Goal: Task Accomplishment & Management: Use online tool/utility

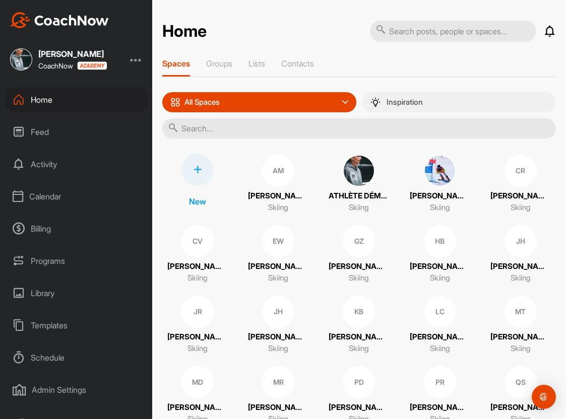
click at [392, 109] on div "Inspiration" at bounding box center [467, 102] width 210 height 20
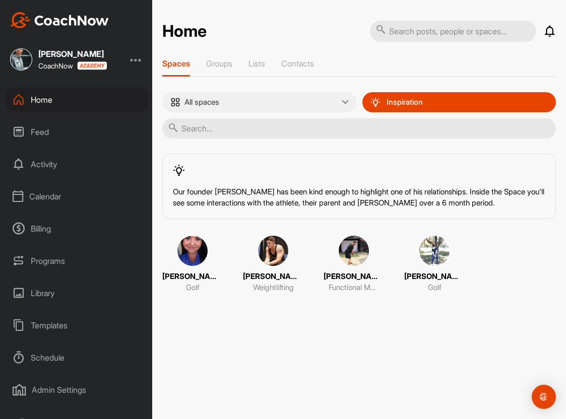
click at [276, 95] on div "All spaces" at bounding box center [259, 102] width 194 height 20
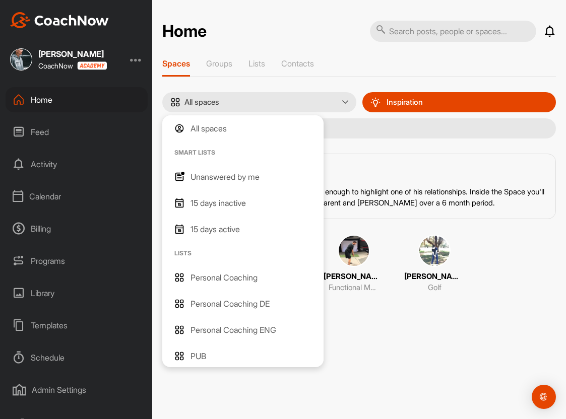
click at [221, 121] on div "All spaces" at bounding box center [242, 128] width 161 height 26
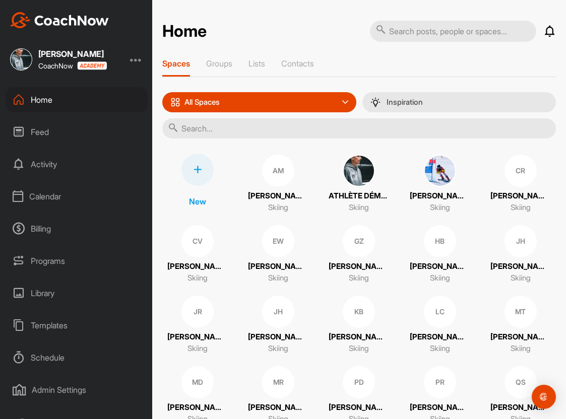
click at [81, 125] on div "Feed" at bounding box center [77, 131] width 142 height 25
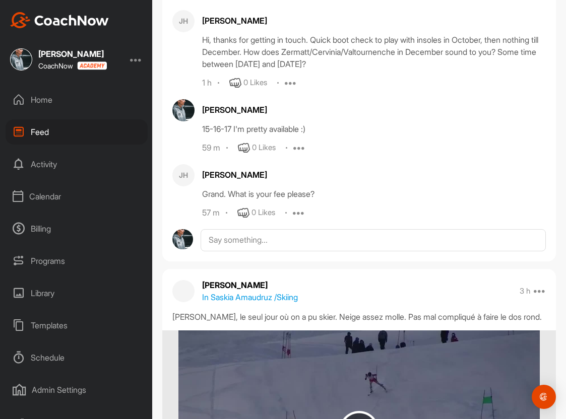
scroll to position [135, 0]
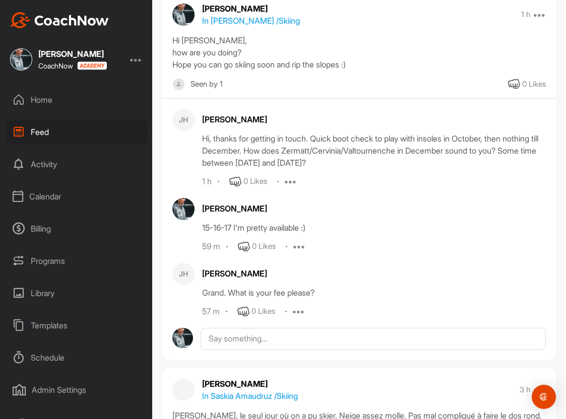
click at [53, 199] on div "Calendar" at bounding box center [77, 196] width 142 height 25
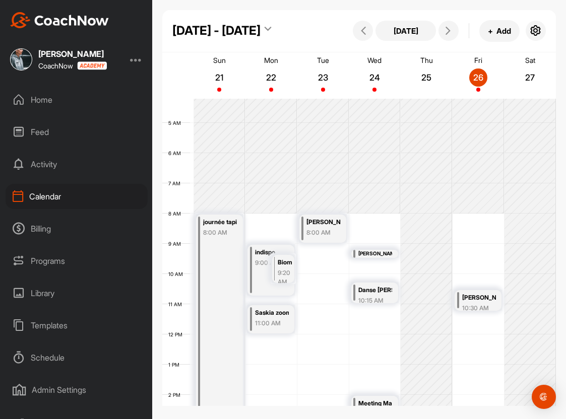
scroll to position [226, 0]
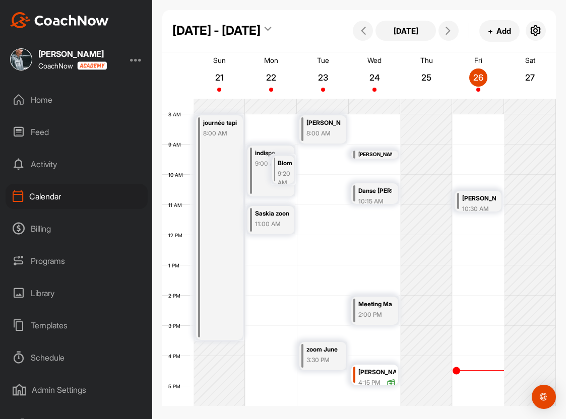
click at [48, 226] on div "Billing" at bounding box center [77, 228] width 142 height 25
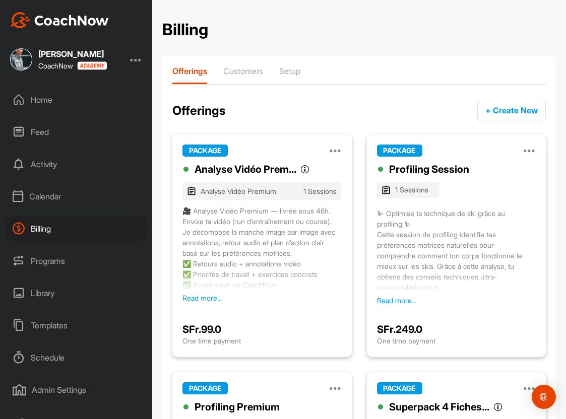
click at [244, 68] on p "Customers" at bounding box center [243, 71] width 40 height 10
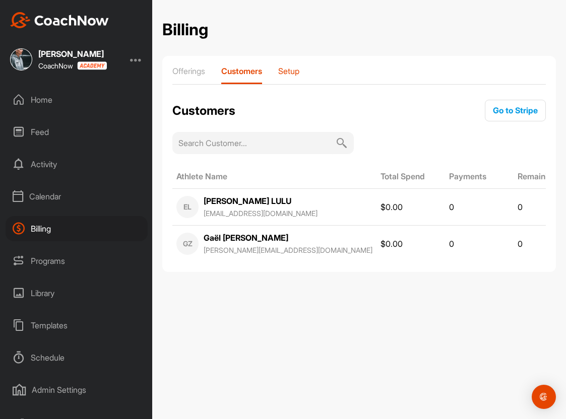
click at [290, 73] on p "Setup" at bounding box center [288, 71] width 21 height 10
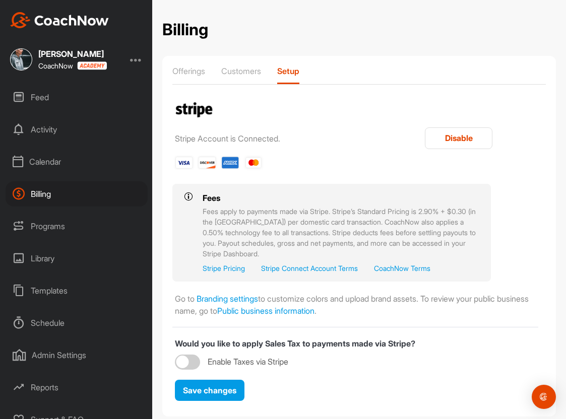
scroll to position [44, 0]
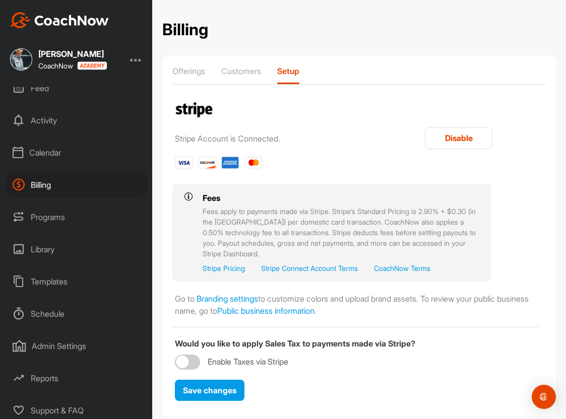
click at [84, 223] on div "Programs" at bounding box center [77, 216] width 142 height 25
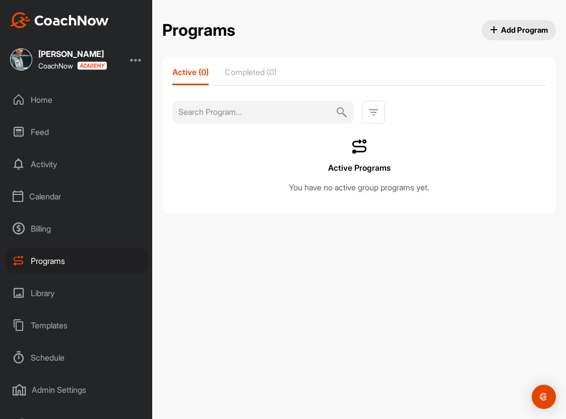
click at [44, 235] on div "Billing" at bounding box center [77, 228] width 142 height 25
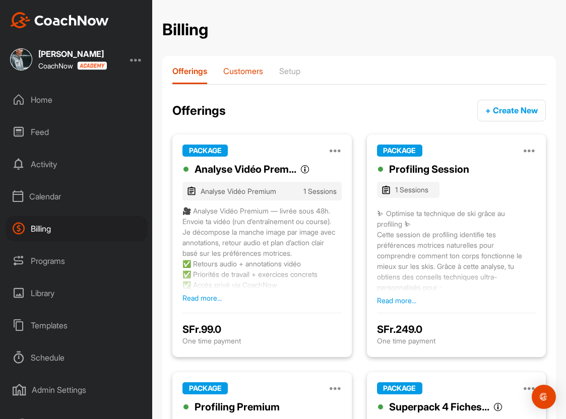
click at [238, 75] on p "Customers" at bounding box center [243, 71] width 40 height 10
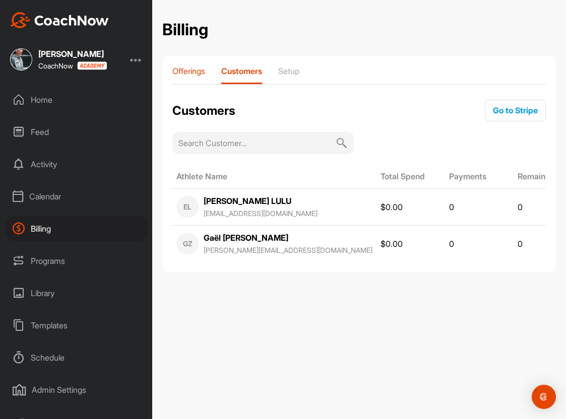
click at [198, 73] on p "Offerings" at bounding box center [188, 71] width 33 height 10
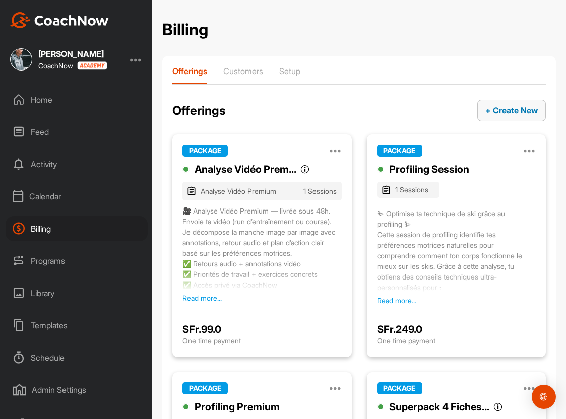
click at [519, 112] on span "+ Create New" at bounding box center [511, 110] width 52 height 10
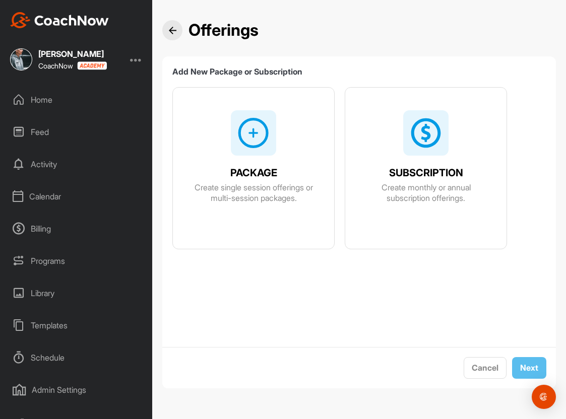
click at [416, 168] on span "SUBSCRIPTION" at bounding box center [426, 173] width 74 height 11
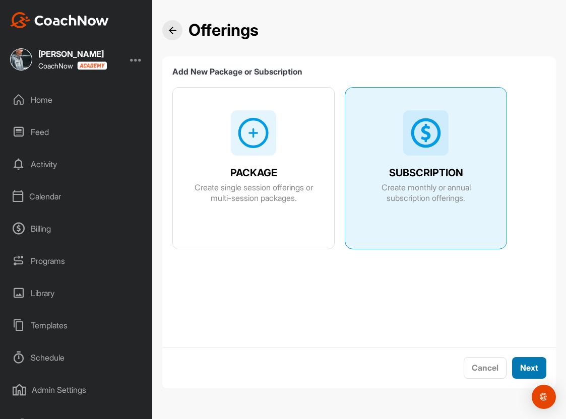
click at [521, 360] on button "Next" at bounding box center [529, 368] width 34 height 22
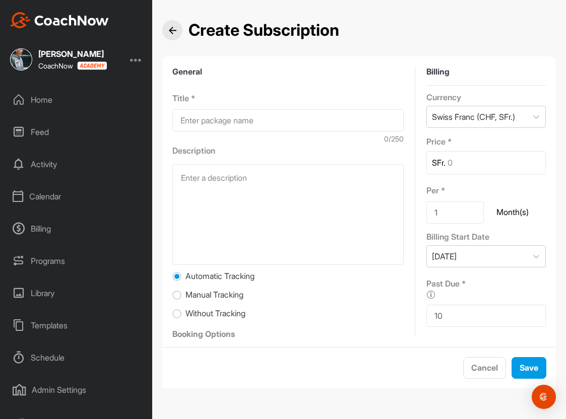
click at [135, 65] on div "Eliot Arnold CoachNow" at bounding box center [76, 59] width 152 height 22
click at [135, 62] on div at bounding box center [136, 59] width 12 height 12
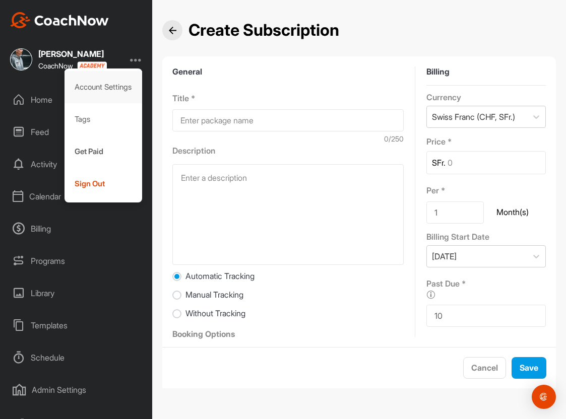
click at [109, 86] on div "Account Settings" at bounding box center [103, 87] width 78 height 32
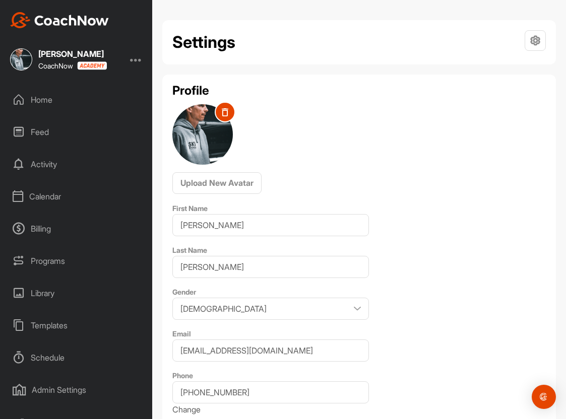
click at [529, 51] on div at bounding box center [534, 40] width 21 height 21
click at [504, 96] on p "Coach Profile" at bounding box center [513, 102] width 66 height 32
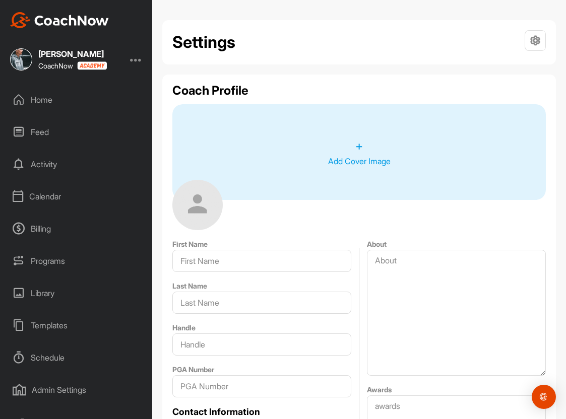
type input "Eliot"
type input "Arnold"
type input "-6"
type input "skitypes@prokeycoach.com"
type input "+41 79 548 87 67"
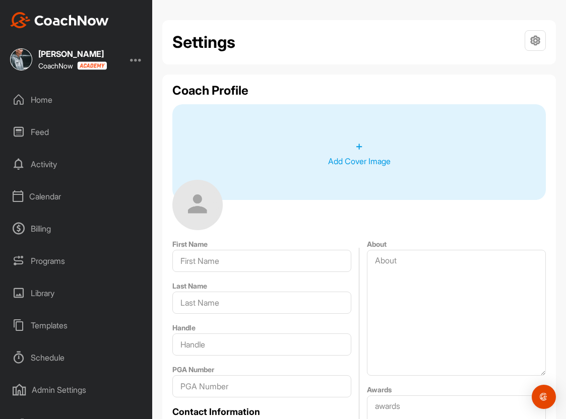
type input "Switzerland"
type input "Epalinges"
type input "1066"
type input "Chemin de l'Eglise 4"
type input "Ski Types"
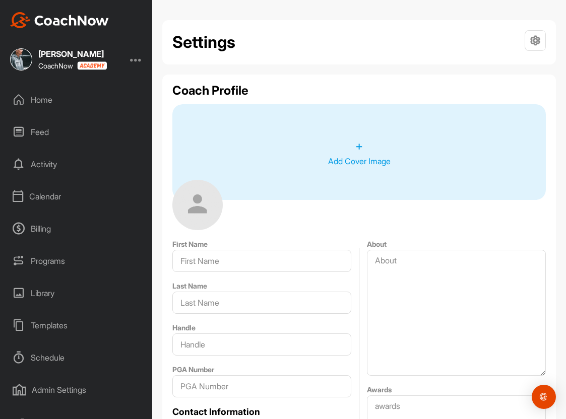
type textarea "Coach professionnel spécialisé dans l’individualisation de l’entraînement à tra…"
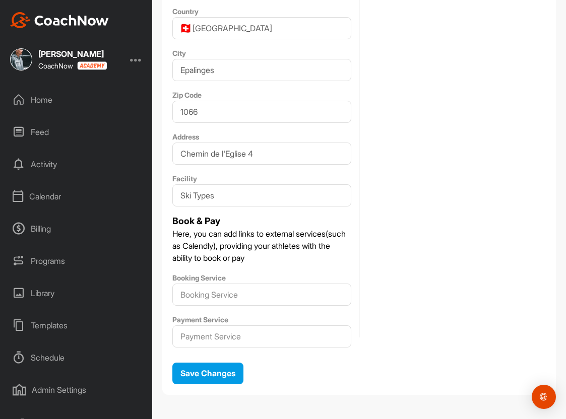
scroll to position [535, 0]
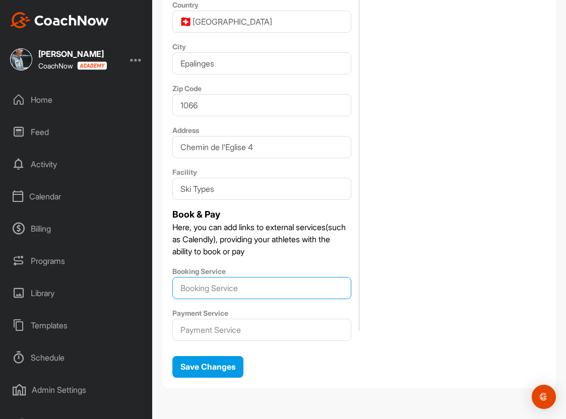
click at [285, 289] on input "Booking Service" at bounding box center [261, 288] width 179 height 22
click at [337, 233] on p "Here, you can add links to external services(such as Calendly), providing your …" at bounding box center [261, 239] width 179 height 36
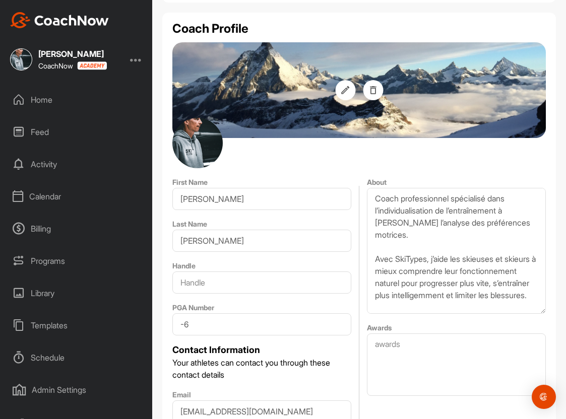
scroll to position [0, 0]
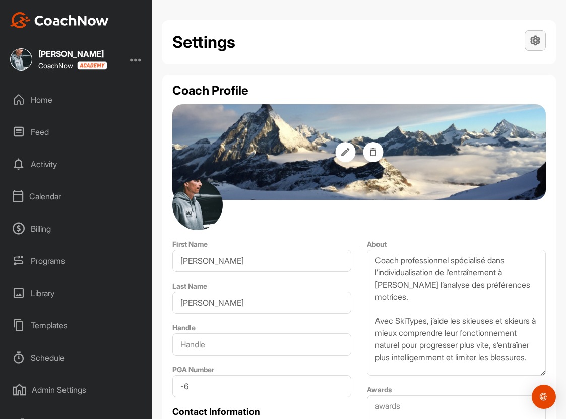
click at [534, 44] on icon at bounding box center [534, 40] width 21 height 21
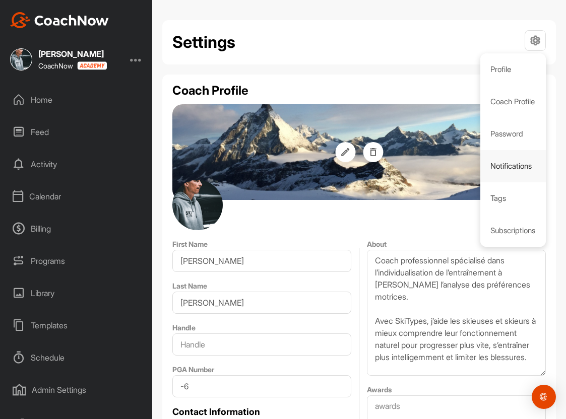
click at [511, 168] on p "Notifications" at bounding box center [513, 166] width 66 height 32
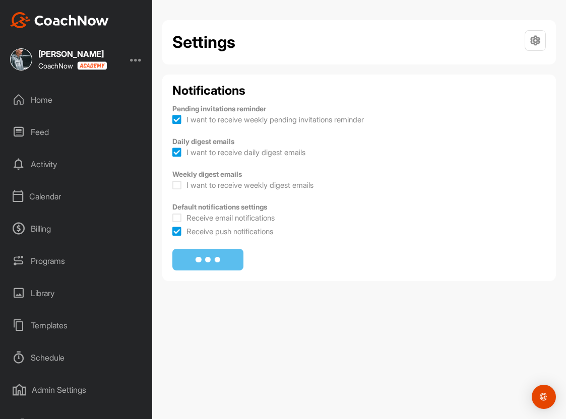
checkbox input "true"
click at [536, 37] on icon at bounding box center [534, 40] width 21 height 21
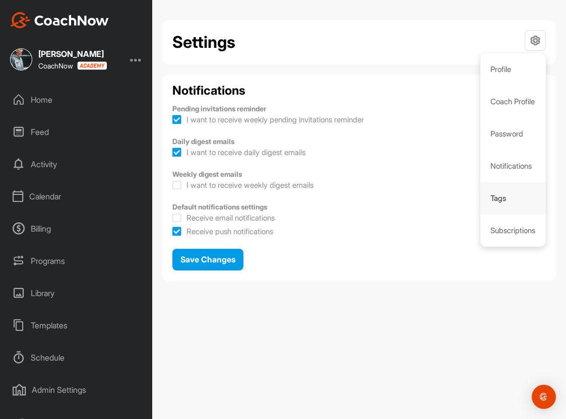
click at [506, 200] on p "Tags" at bounding box center [513, 198] width 66 height 32
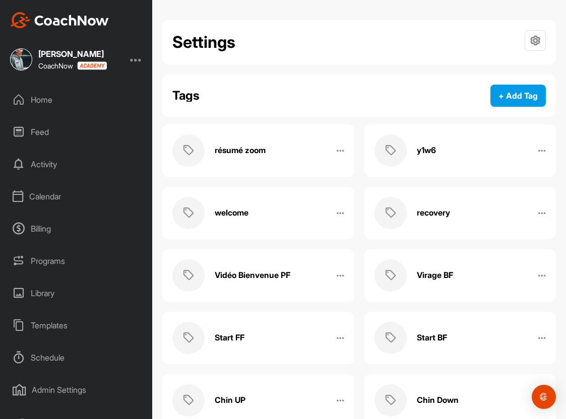
click at [524, 152] on div "y1w6 Edit Name Delete" at bounding box center [460, 150] width 192 height 52
click at [392, 148] on icon at bounding box center [390, 150] width 32 height 32
click at [539, 32] on icon at bounding box center [534, 40] width 21 height 21
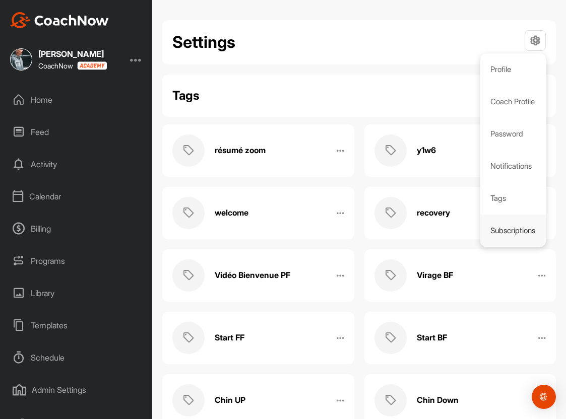
click at [510, 225] on p "Subscriptions" at bounding box center [513, 231] width 66 height 32
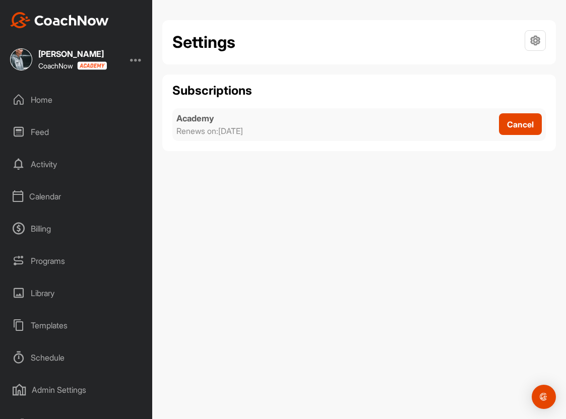
click at [298, 119] on div "Academy Renews on : Apr 24, 2026 Cancel" at bounding box center [358, 124] width 373 height 33
click at [70, 103] on div "Home" at bounding box center [77, 99] width 142 height 25
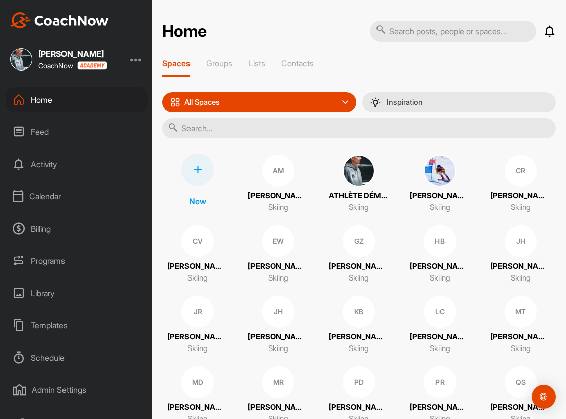
click at [60, 102] on div "Home" at bounding box center [77, 99] width 142 height 25
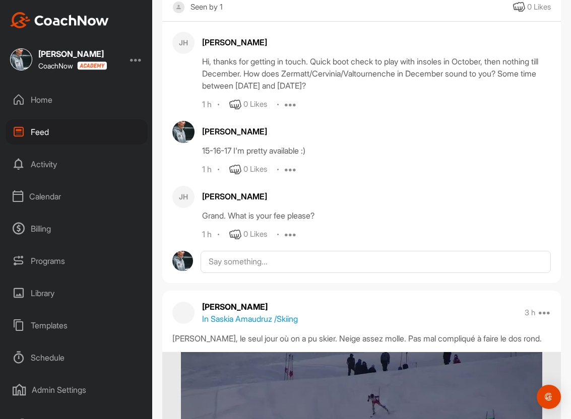
scroll to position [234, 0]
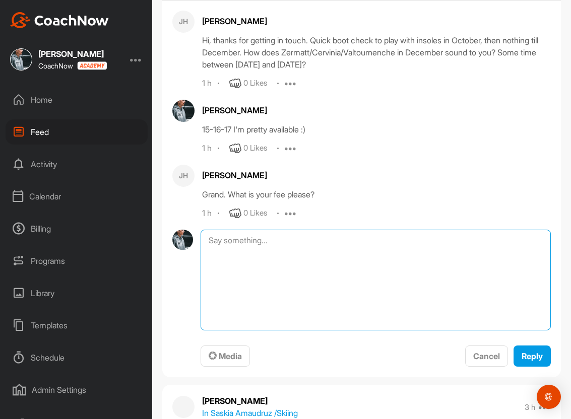
click at [319, 242] on textarea at bounding box center [375, 280] width 350 height 101
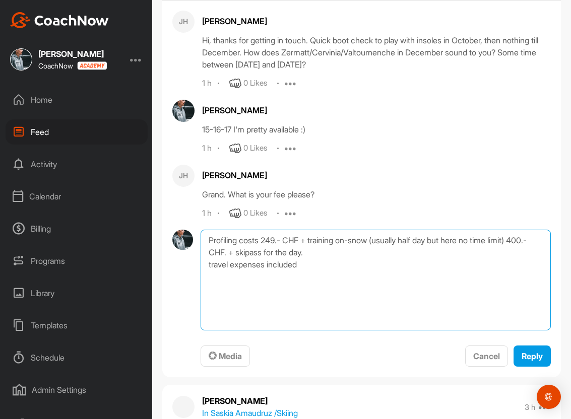
click at [208, 267] on textarea "Profiling costs 249.- CHF + training on-snow (usually half day but here no time…" at bounding box center [375, 280] width 350 height 101
drag, startPoint x: 303, startPoint y: 264, endPoint x: 269, endPoint y: 263, distance: 33.8
click at [269, 263] on textarea "Profiling costs 249.- CHF + training on-snow (usually half day but here no time…" at bounding box center [375, 280] width 350 height 101
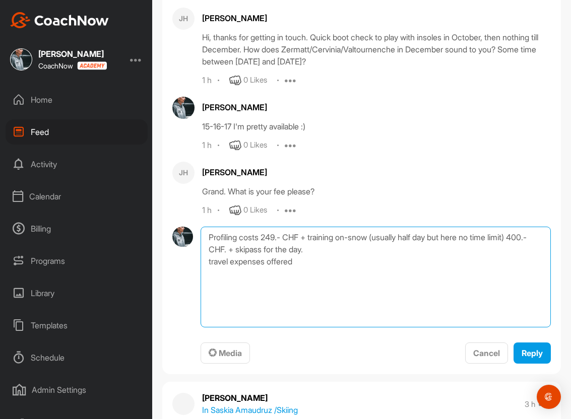
scroll to position [239, 0]
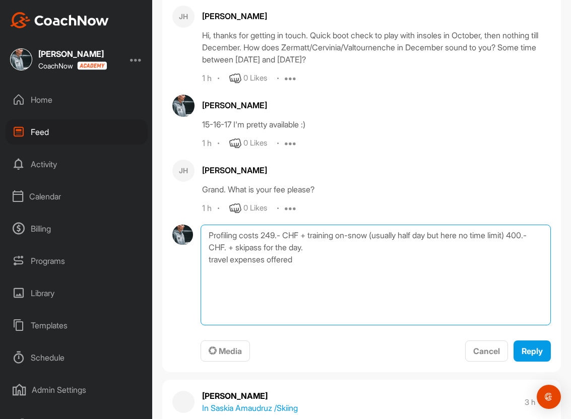
click at [303, 236] on textarea "Profiling costs 249.- CHF + training on-snow (usually half day but here no time…" at bounding box center [375, 275] width 350 height 101
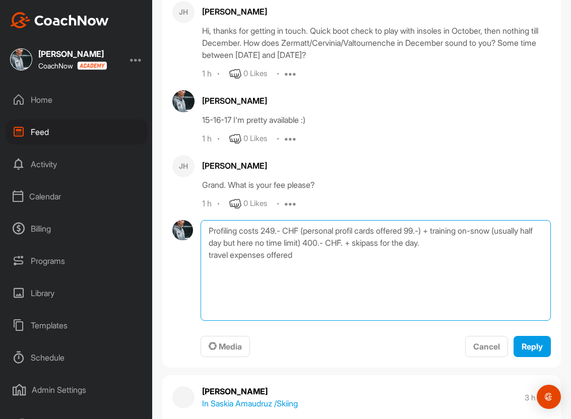
scroll to position [246, 0]
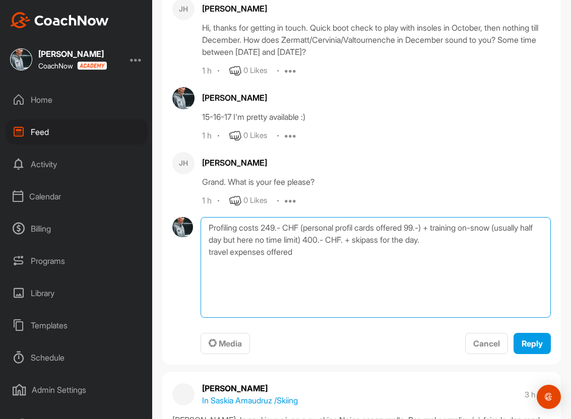
click at [430, 253] on textarea "Profiling costs 249.- CHF (personal profil cards offered 99.-) + training on-sn…" at bounding box center [375, 267] width 350 height 101
type textarea "Profiling costs 249.- CHF (personal profil cards offered 99.-) + training on-sn…"
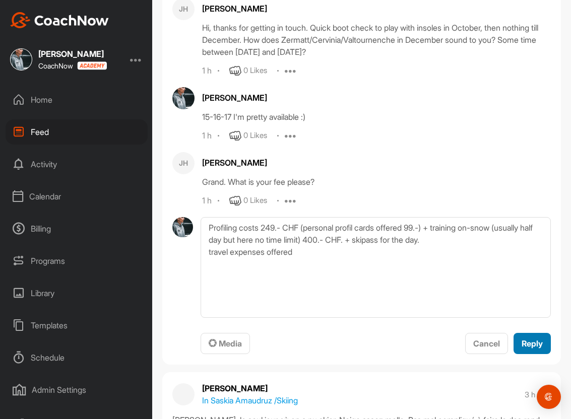
click at [532, 340] on span "Reply" at bounding box center [531, 343] width 21 height 10
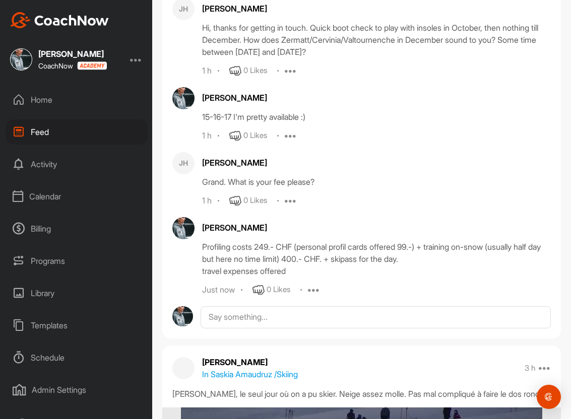
click at [70, 102] on div "Home" at bounding box center [77, 99] width 142 height 25
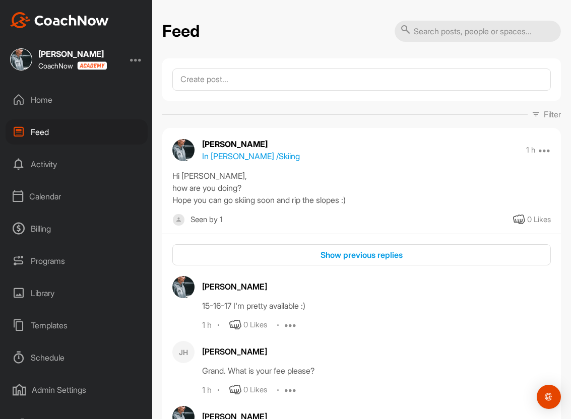
click at [55, 358] on div "Schedule" at bounding box center [77, 357] width 142 height 25
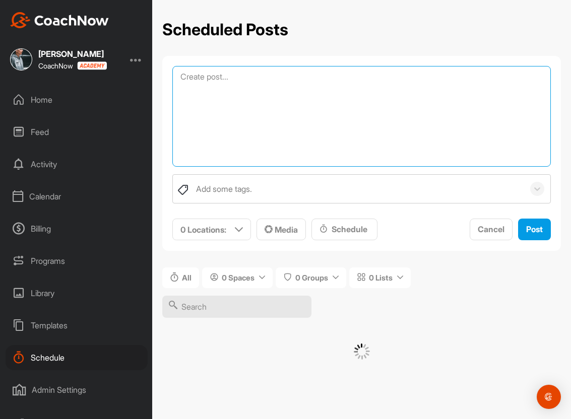
click at [292, 78] on textarea at bounding box center [361, 116] width 378 height 101
paste textarea "🧠 Semaine 17 – Ladies – Année 2 Spécial Ladies – Comprendre ton cycle pour mieu…"
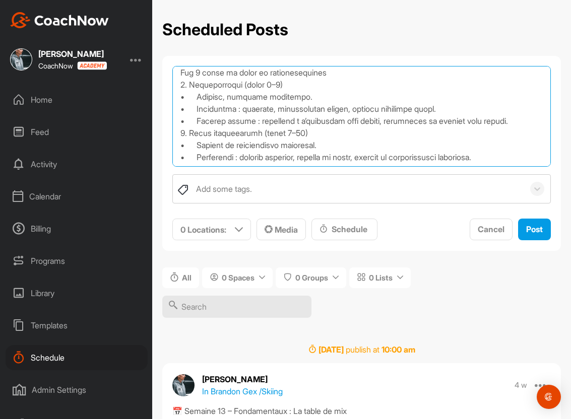
scroll to position [332, 0]
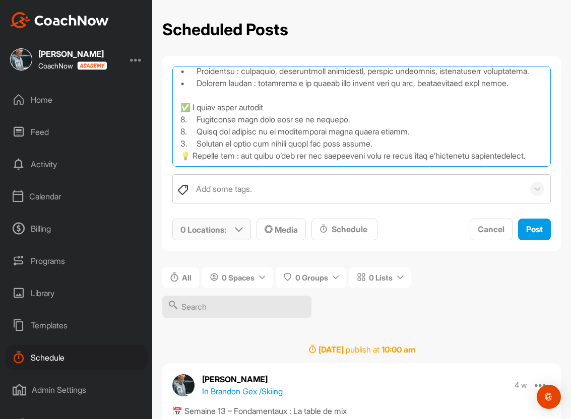
type textarea "🧠 Semaine 17 – Ladies – Année 2 Spécial Ladies – Comprendre ton cycle pour mieu…"
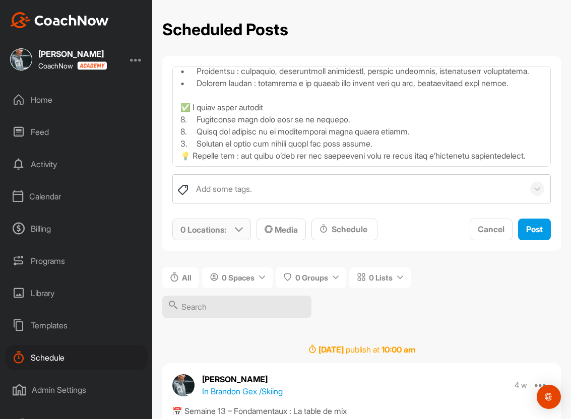
click at [233, 235] on div "0 Locations :" at bounding box center [212, 229] width 78 height 21
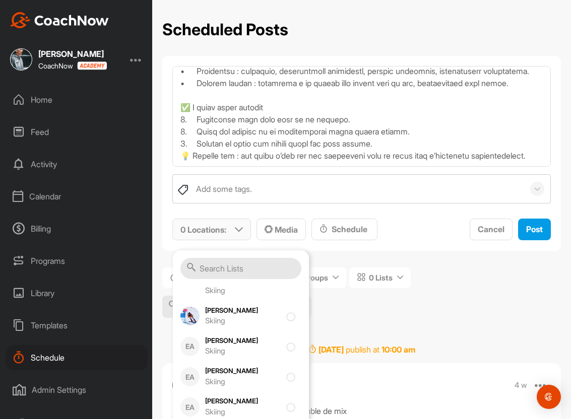
click at [229, 346] on div "Carla Riethmann Skiing" at bounding box center [243, 346] width 76 height 21
checkbox input "true"
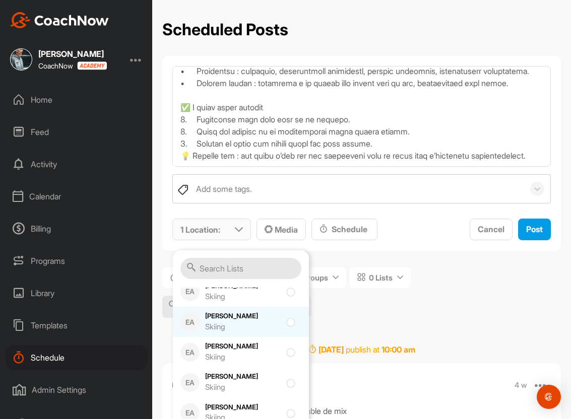
click at [249, 316] on div "Justine Herzog Skiing" at bounding box center [243, 321] width 76 height 21
checkbox input "true"
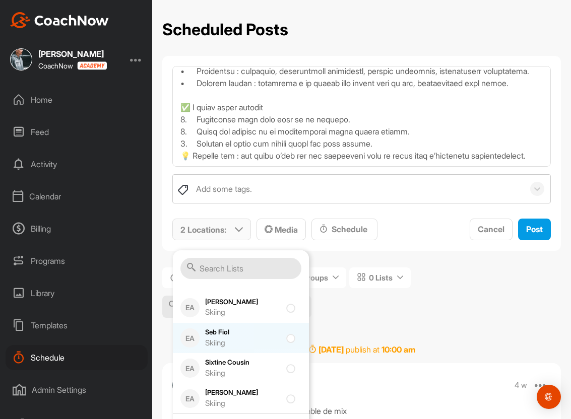
scroll to position [860, 0]
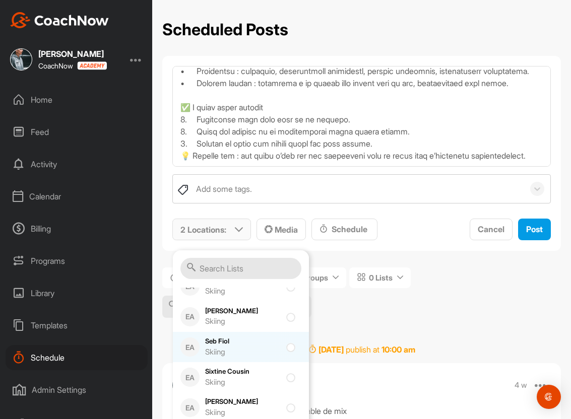
click at [249, 320] on div "Skiing" at bounding box center [243, 322] width 76 height 12
checkbox input "true"
click at [339, 228] on div "Schedule" at bounding box center [344, 229] width 50 height 12
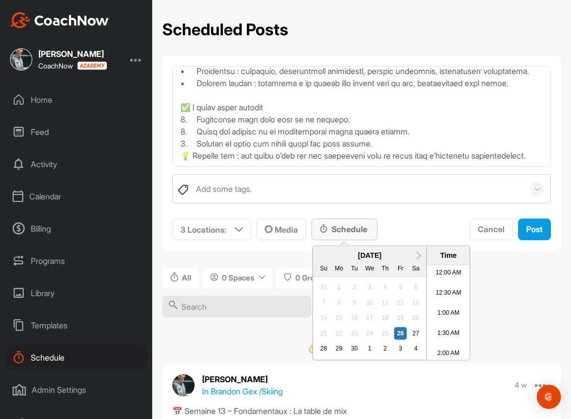
scroll to position [648, 0]
click at [336, 350] on div "29" at bounding box center [338, 349] width 13 height 13
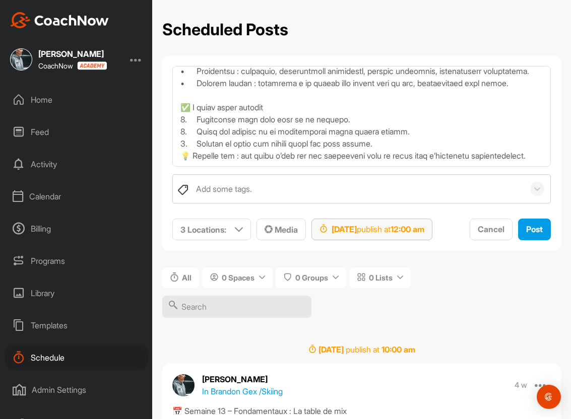
click at [413, 234] on div "Sep 29, 2025 publish at 12:00 am" at bounding box center [371, 229] width 105 height 12
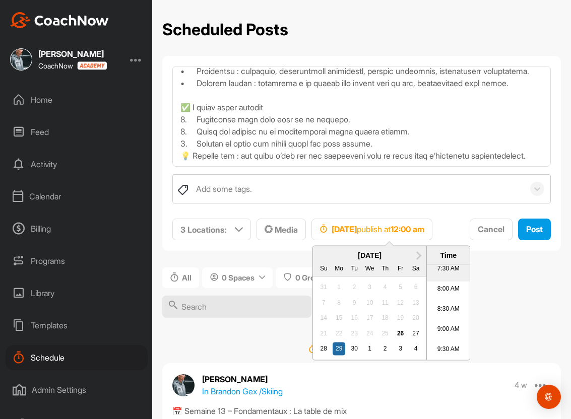
scroll to position [314, 0]
click at [448, 325] on li "9:00 AM" at bounding box center [448, 324] width 43 height 20
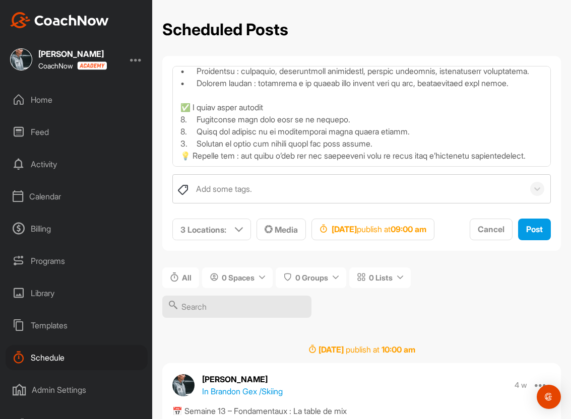
scroll to position [332, 0]
click at [526, 234] on span "Post" at bounding box center [534, 229] width 17 height 10
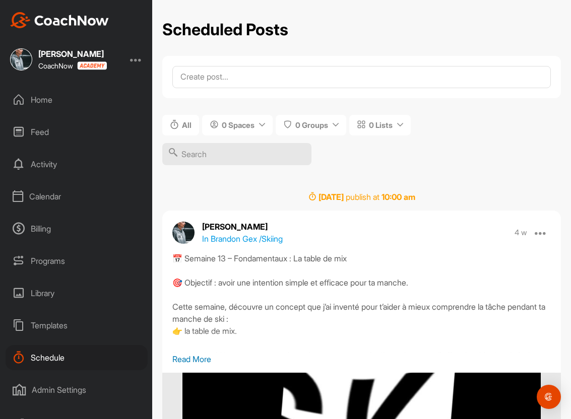
scroll to position [0, 0]
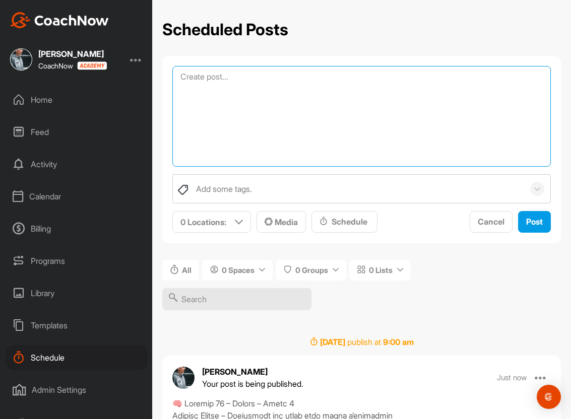
click at [278, 86] on textarea at bounding box center [361, 116] width 378 height 101
paste textarea "🧠 Semaine 18 – Ladies – Année 2 Spécial Ladies – Devenir autonome avec ton cycl…"
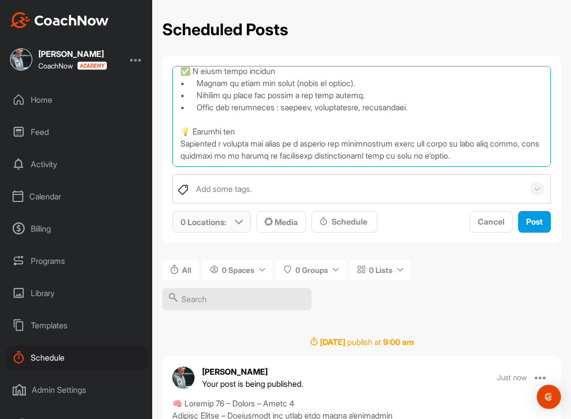
type textarea "🧠 Semaine 18 – Ladies – Année 2 Spécial Ladies – Devenir autonome avec ton cycl…"
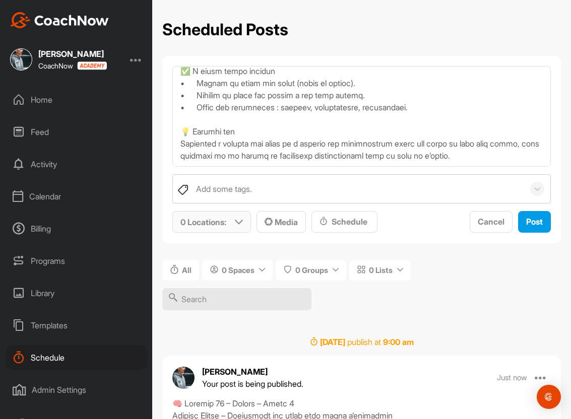
click at [242, 218] on icon at bounding box center [239, 222] width 8 height 8
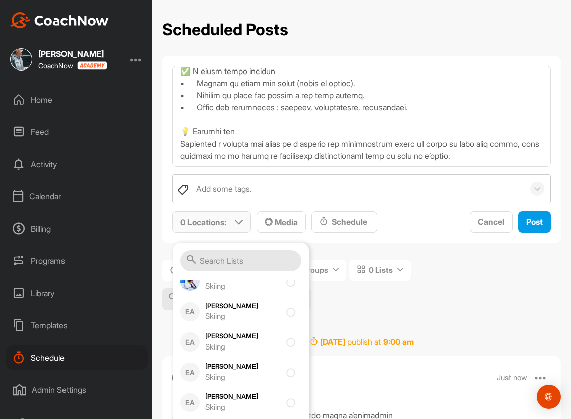
click at [267, 310] on div "Carla Riethmann Skiing" at bounding box center [243, 311] width 76 height 21
checkbox input "true"
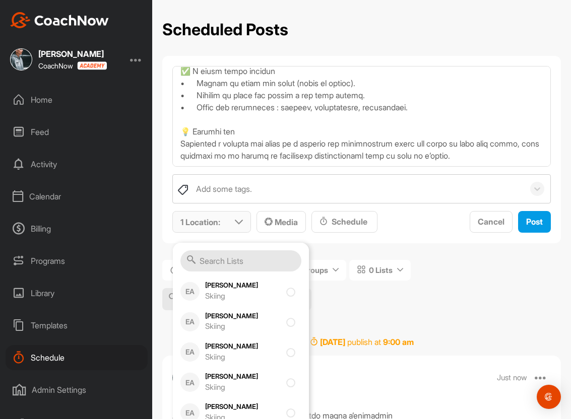
scroll to position [534, 0]
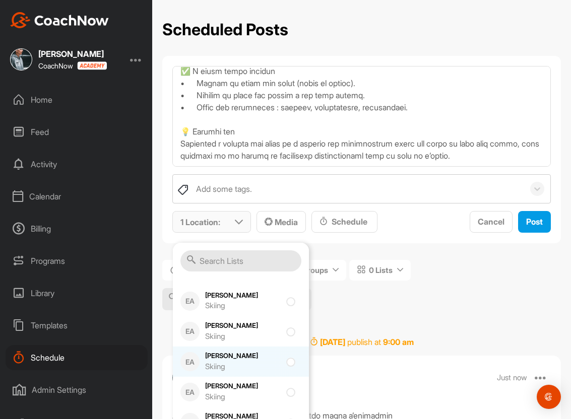
click at [271, 354] on div "Justine Herzog Skiing" at bounding box center [243, 361] width 76 height 21
checkbox input "true"
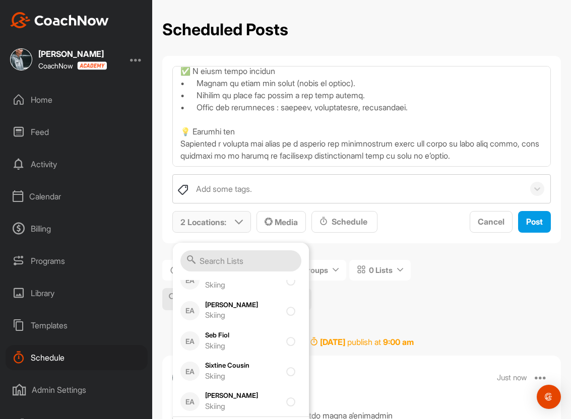
scroll to position [861, 0]
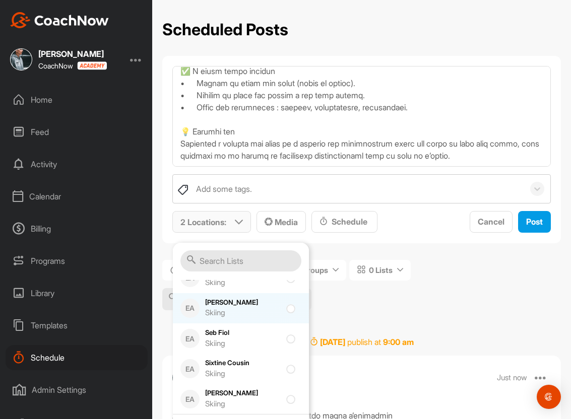
click at [269, 316] on div "Skiing" at bounding box center [243, 313] width 76 height 12
checkbox input "true"
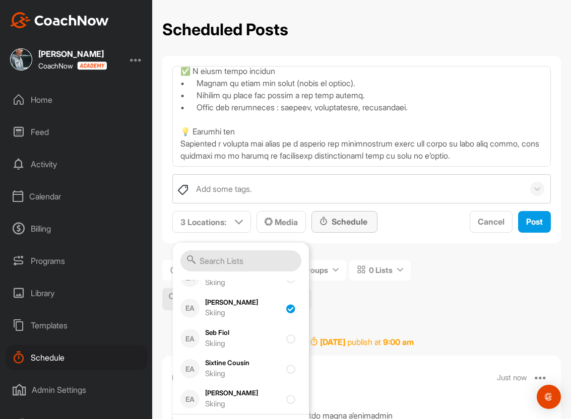
click at [337, 219] on div "Schedule" at bounding box center [344, 222] width 50 height 12
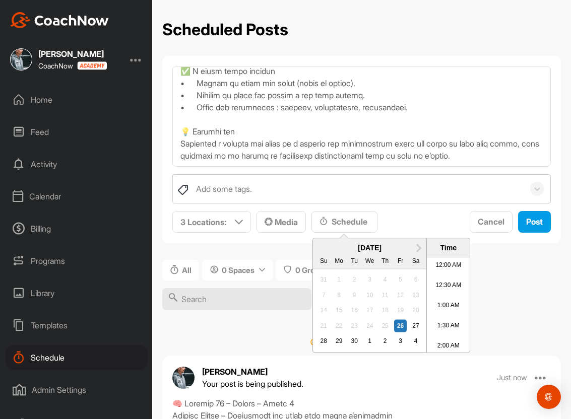
scroll to position [648, 0]
click at [372, 340] on div "1" at bounding box center [369, 341] width 13 height 13
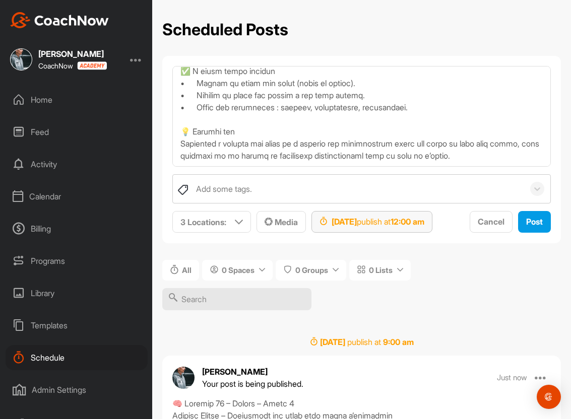
click at [424, 224] on strong "12:00 am" at bounding box center [407, 222] width 34 height 10
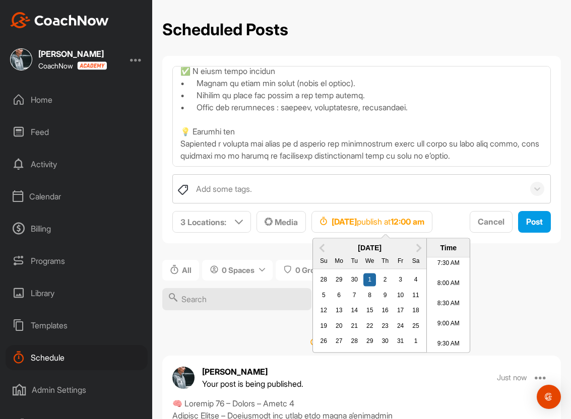
scroll to position [340, 0]
click at [445, 291] on li "9:00 AM" at bounding box center [448, 290] width 43 height 20
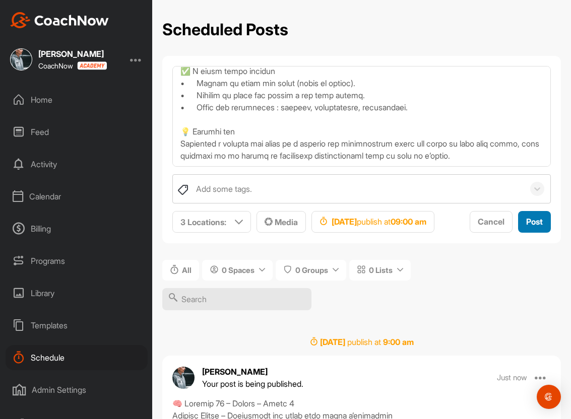
click at [526, 227] on span "Post" at bounding box center [534, 222] width 17 height 10
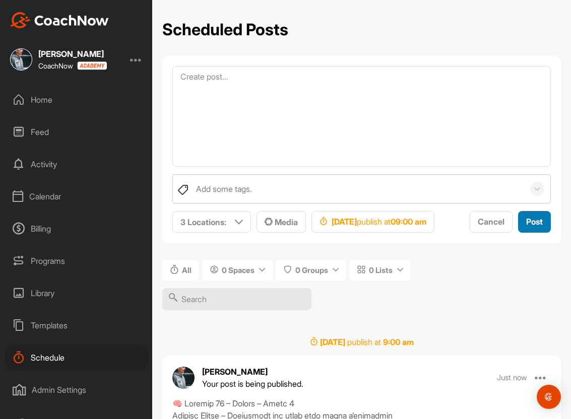
scroll to position [0, 0]
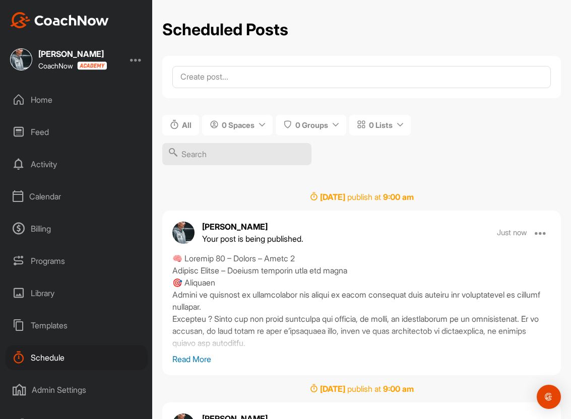
click at [62, 103] on div "Home" at bounding box center [77, 99] width 142 height 25
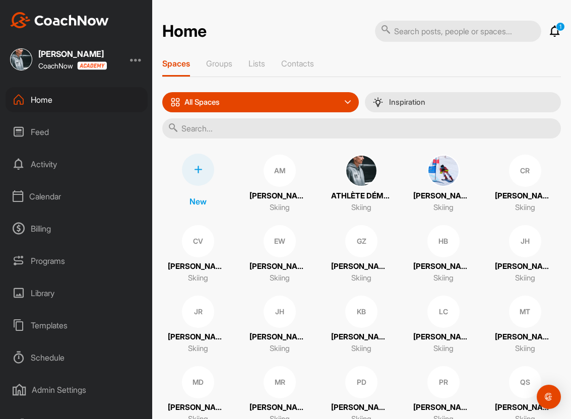
click at [57, 358] on div "Schedule" at bounding box center [77, 357] width 142 height 25
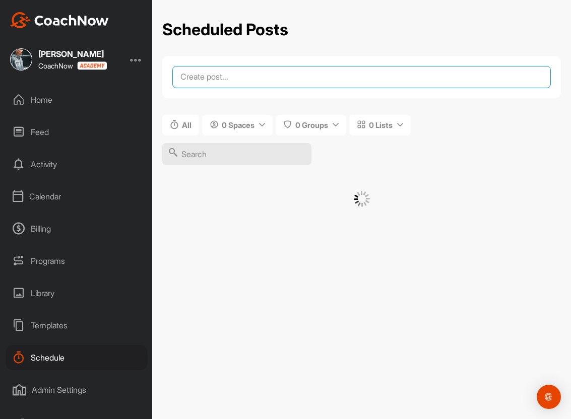
click at [243, 74] on textarea at bounding box center [361, 77] width 378 height 22
paste textarea "🧠 Semaine 18 – Année 2 Massage des pieds & performance 🎯 Objectif Prendre soin …"
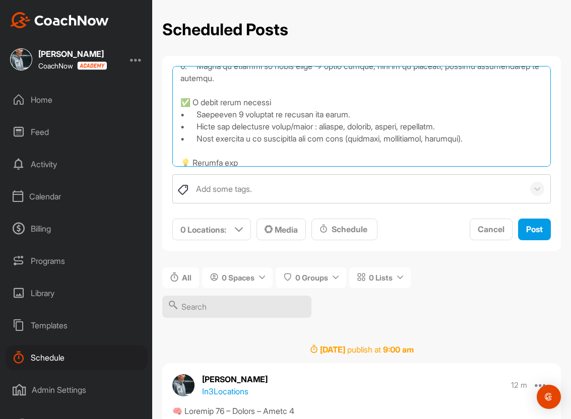
scroll to position [189, 0]
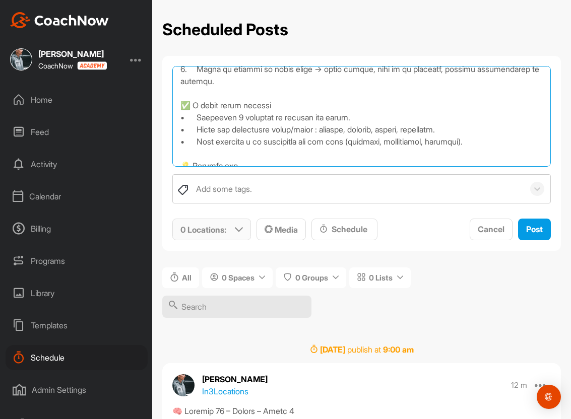
type textarea "🧠 Semaine 18 – Année 2 Massage des pieds & performance 🎯 Objectif Prendre soin …"
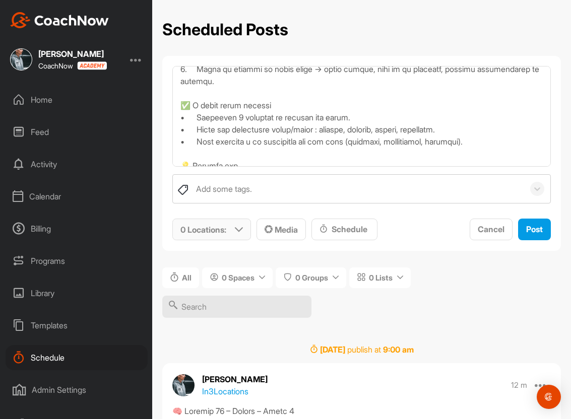
click at [224, 228] on p "0 Locations :" at bounding box center [203, 230] width 46 height 12
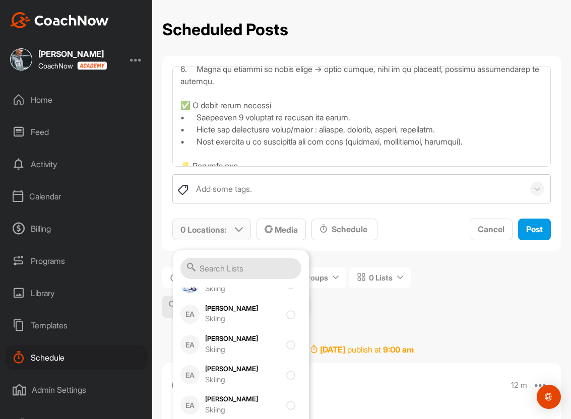
click at [244, 316] on div "Skiing" at bounding box center [243, 319] width 76 height 12
checkbox input "true"
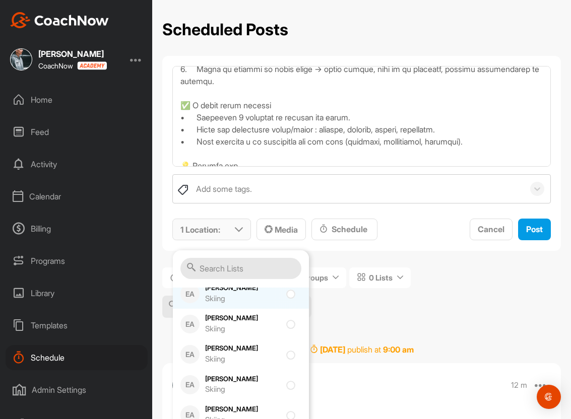
scroll to position [468, 0]
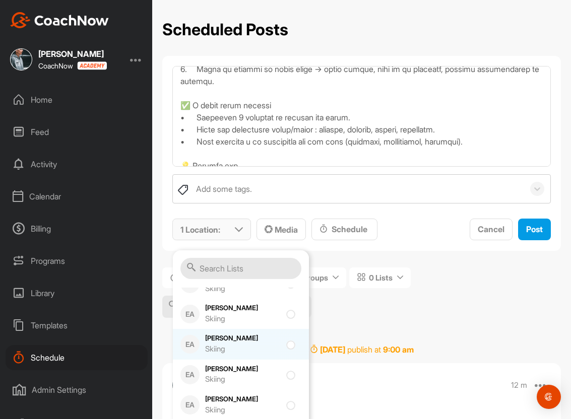
click at [255, 345] on div "Skiing" at bounding box center [243, 350] width 76 height 12
checkbox input "true"
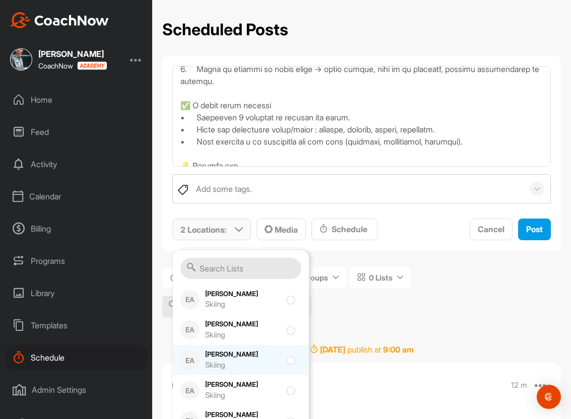
click at [255, 359] on div "Justine Herzog Skiing" at bounding box center [243, 360] width 76 height 21
checkbox input "true"
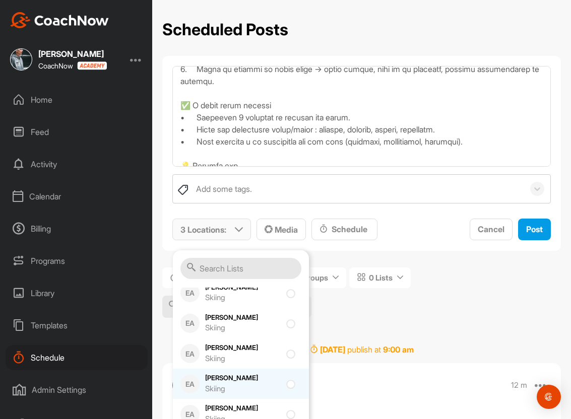
scroll to position [701, 0]
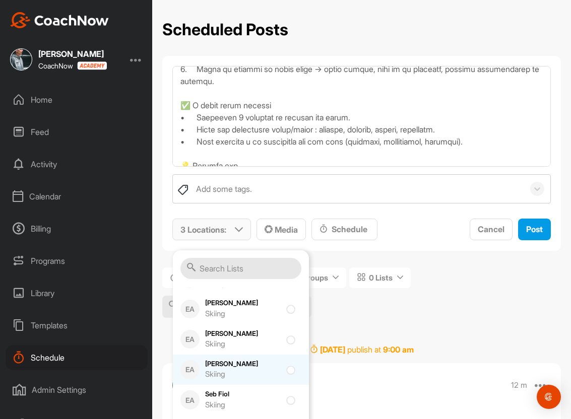
click at [253, 362] on div "Saskia Amaudruz Skiing" at bounding box center [243, 369] width 76 height 21
checkbox input "true"
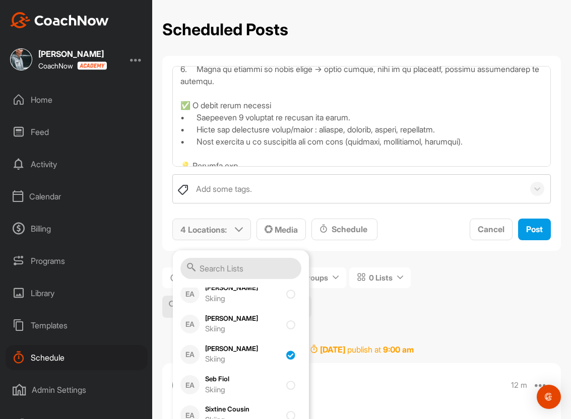
scroll to position [821, 0]
click at [261, 332] on div "Skiing" at bounding box center [243, 330] width 76 height 12
checkbox input "true"
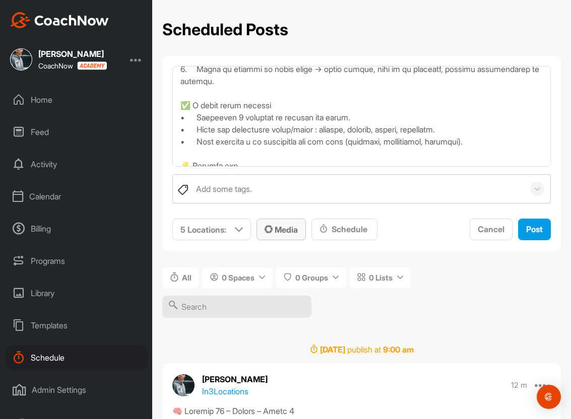
click at [277, 224] on div "Media" at bounding box center [280, 230] width 33 height 12
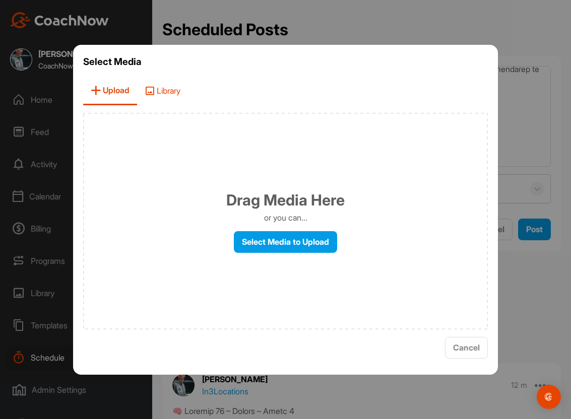
click at [169, 93] on span "Library" at bounding box center [162, 91] width 51 height 29
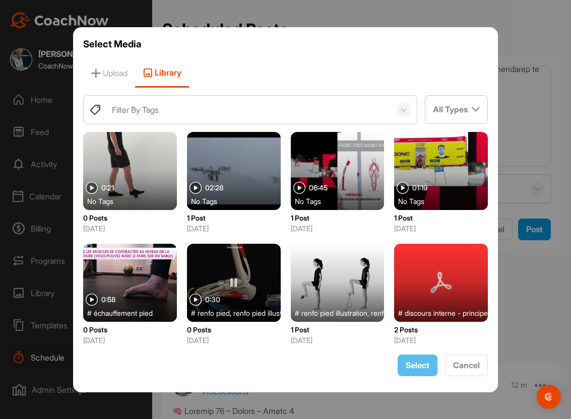
click at [140, 174] on div at bounding box center [130, 171] width 94 height 78
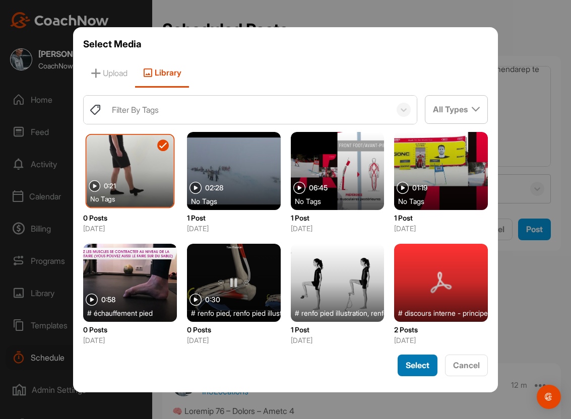
click at [409, 365] on span "Select" at bounding box center [417, 365] width 24 height 10
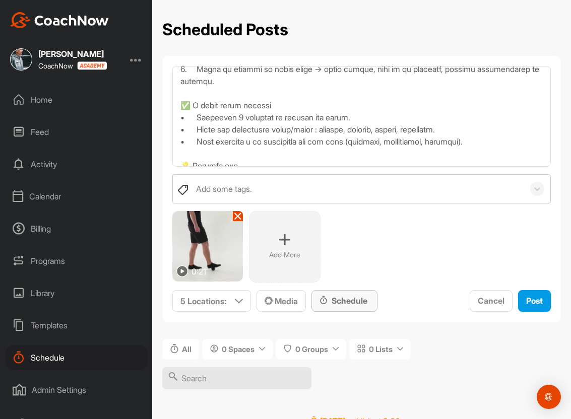
click at [356, 298] on div "Schedule" at bounding box center [344, 301] width 50 height 12
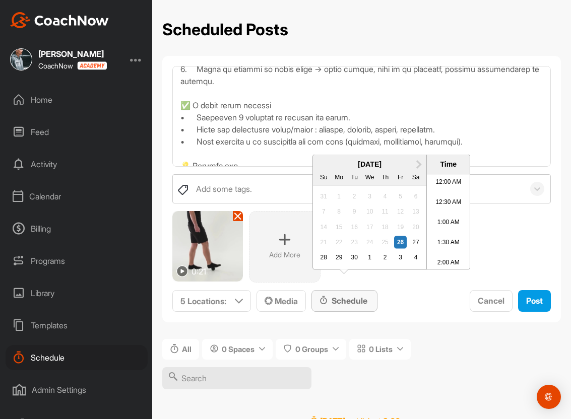
scroll to position [648, 0]
click at [420, 172] on button "Next Month" at bounding box center [419, 164] width 16 height 16
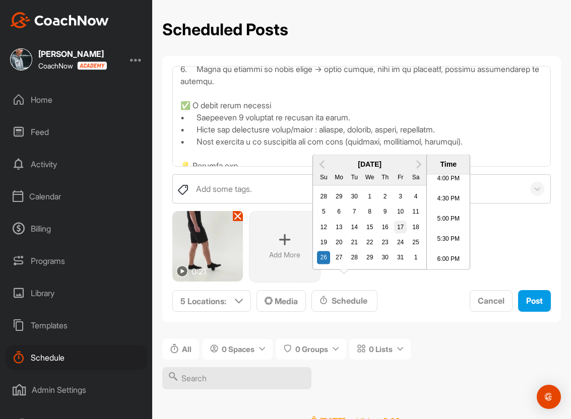
click at [400, 234] on div "17" at bounding box center [400, 227] width 13 height 13
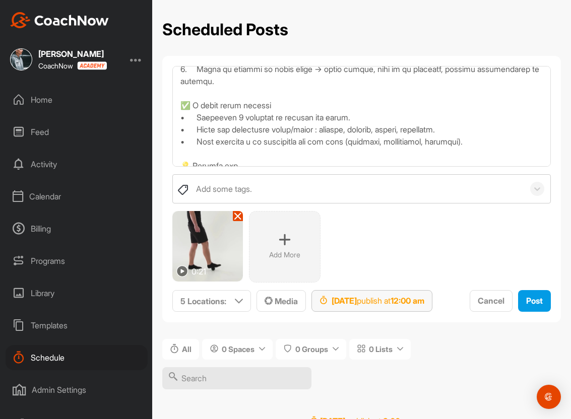
click at [357, 298] on strong "Oct 17, 2025" at bounding box center [343, 301] width 25 height 10
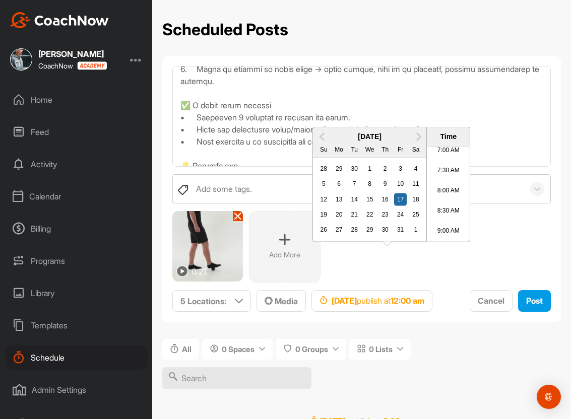
scroll to position [294, 0]
click at [443, 235] on li "9:00 AM" at bounding box center [448, 225] width 43 height 20
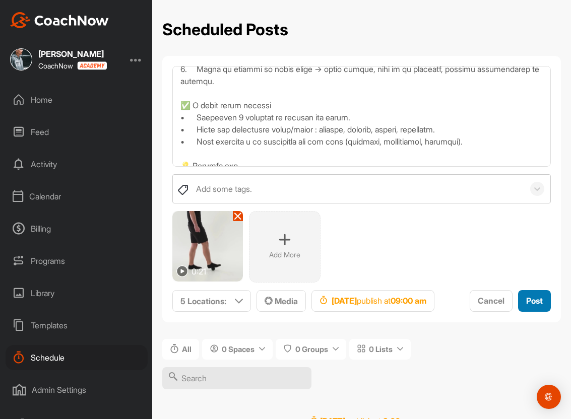
click at [526, 306] on span "Post" at bounding box center [534, 301] width 17 height 10
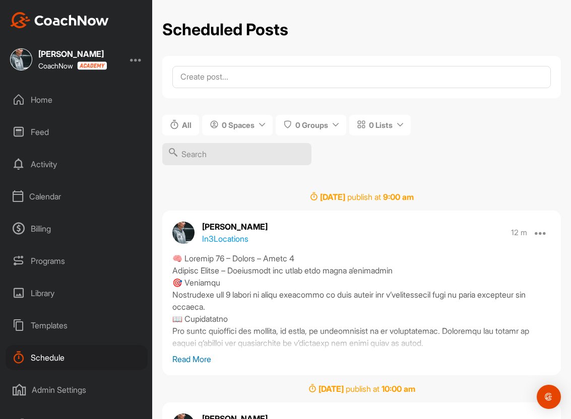
scroll to position [0, 0]
